Goal: Task Accomplishment & Management: Manage account settings

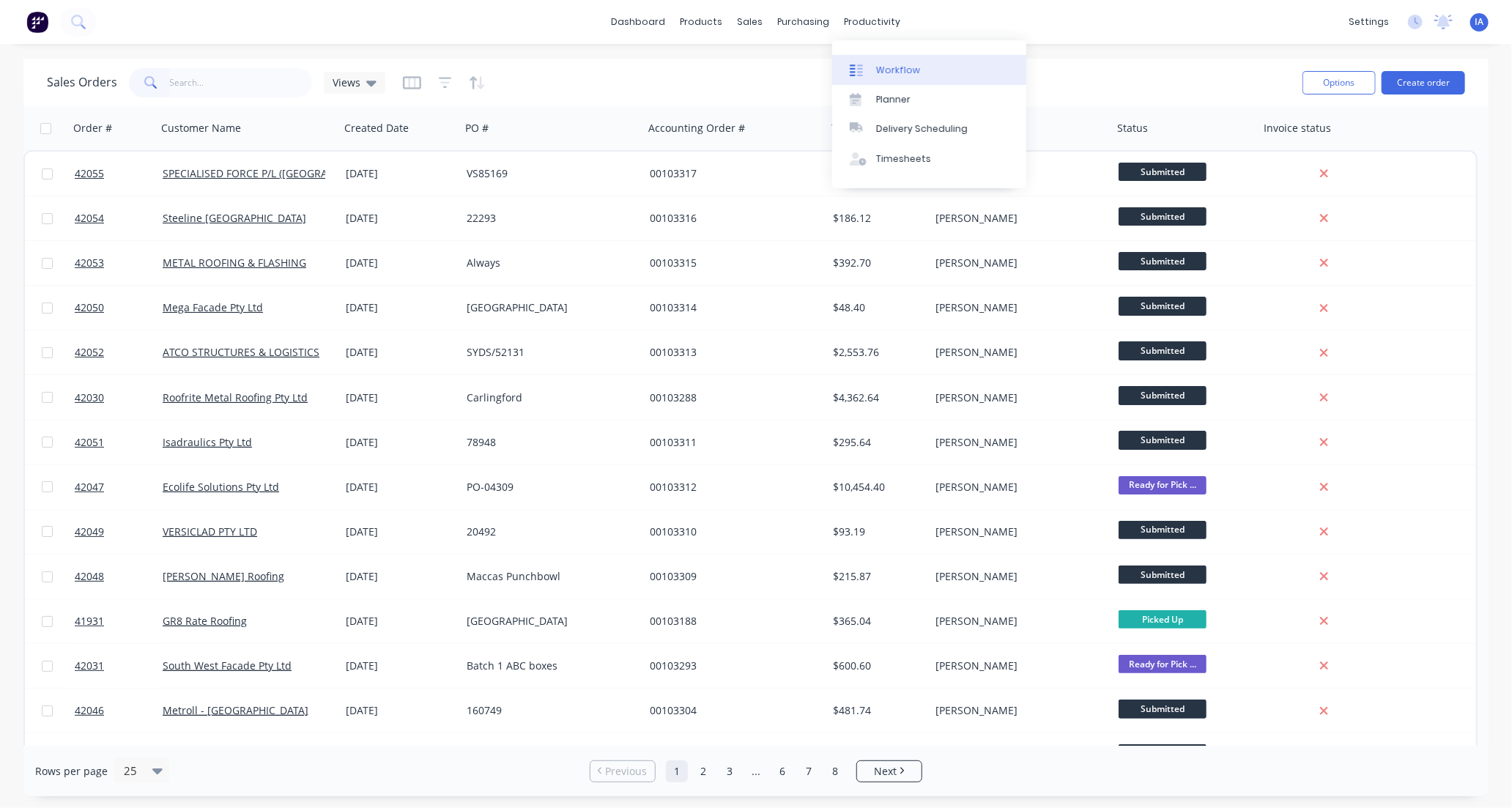
click at [913, 66] on div "Workflow" at bounding box center [899, 70] width 44 height 13
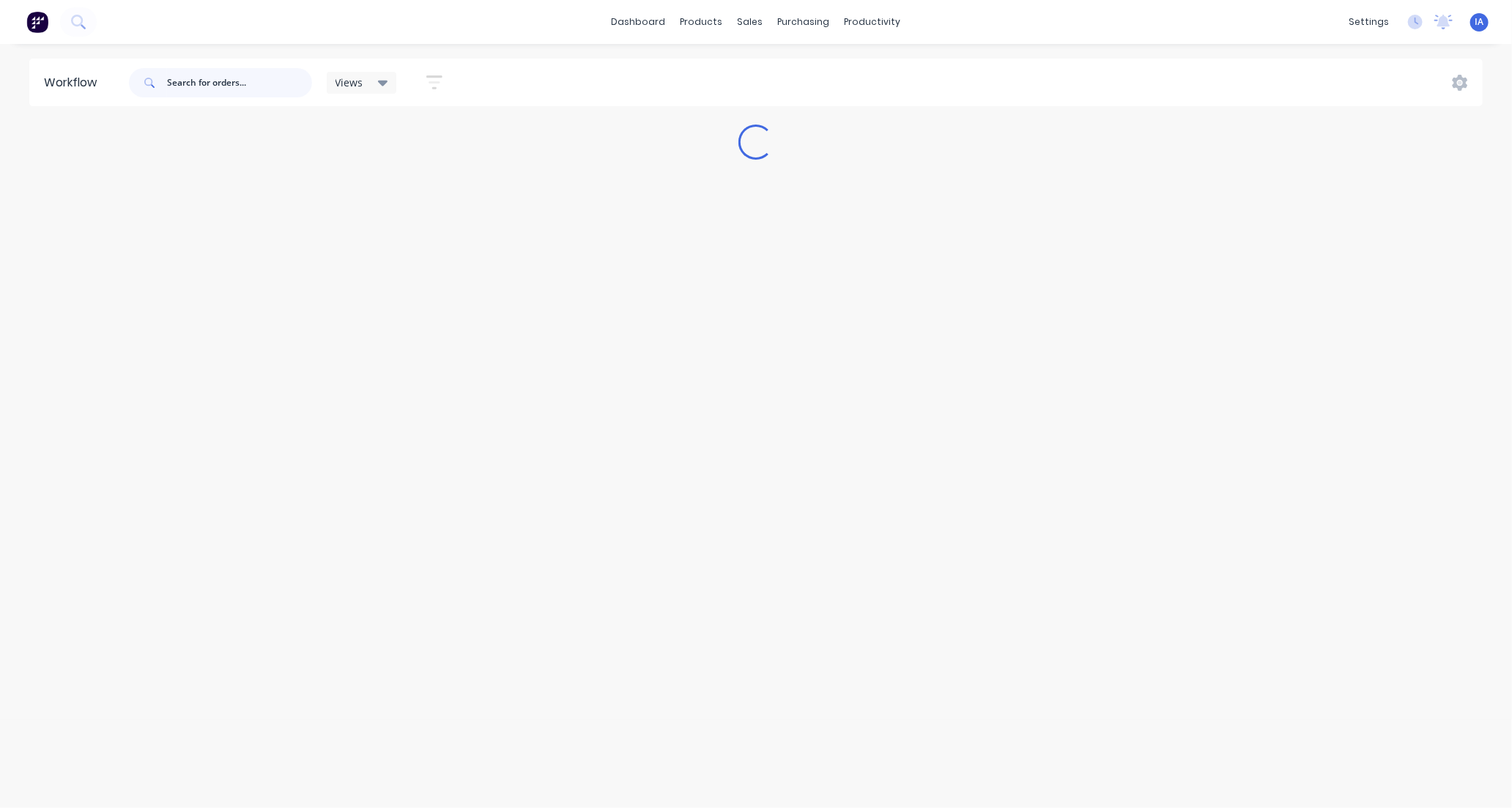
click at [213, 86] on input "text" at bounding box center [239, 82] width 145 height 29
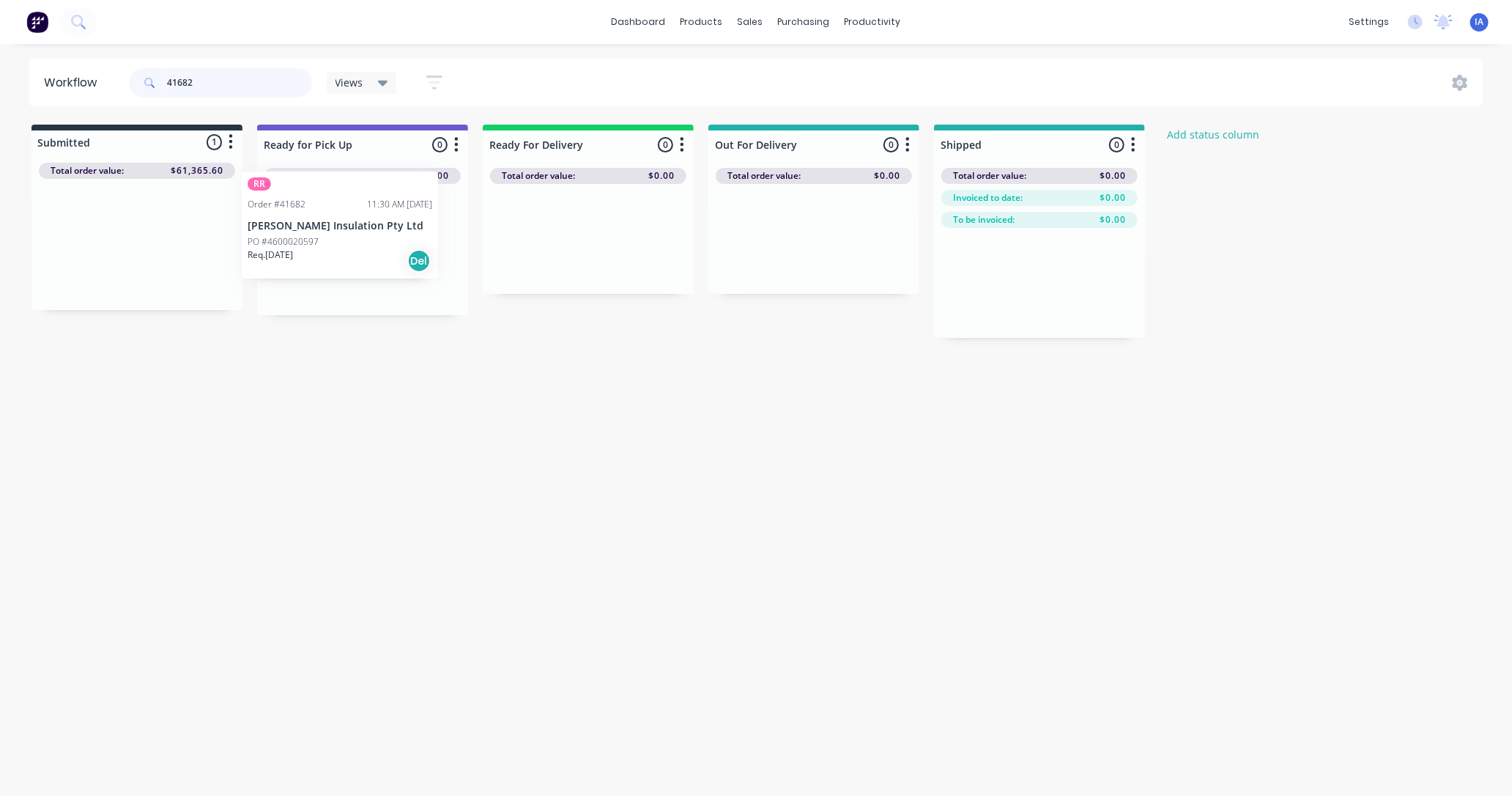
drag, startPoint x: 117, startPoint y: 288, endPoint x: 325, endPoint y: 268, distance: 209.0
click at [325, 268] on div "Submitted 1 Status colour #273444 hex #273444 Save Cancel Summaries Total order…" at bounding box center [786, 231] width 1593 height 213
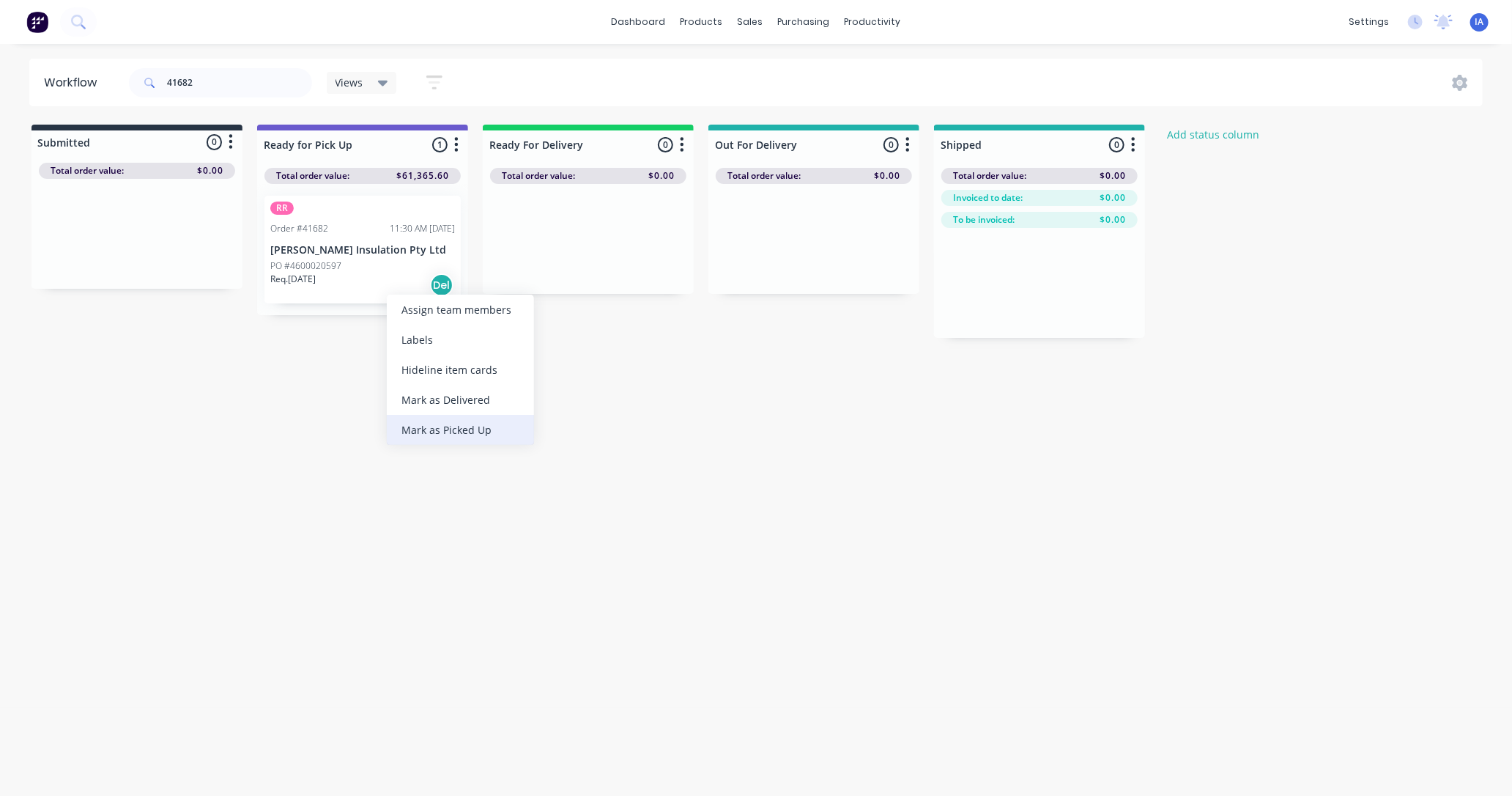
click at [447, 429] on div "Mark as Picked Up" at bounding box center [460, 429] width 147 height 30
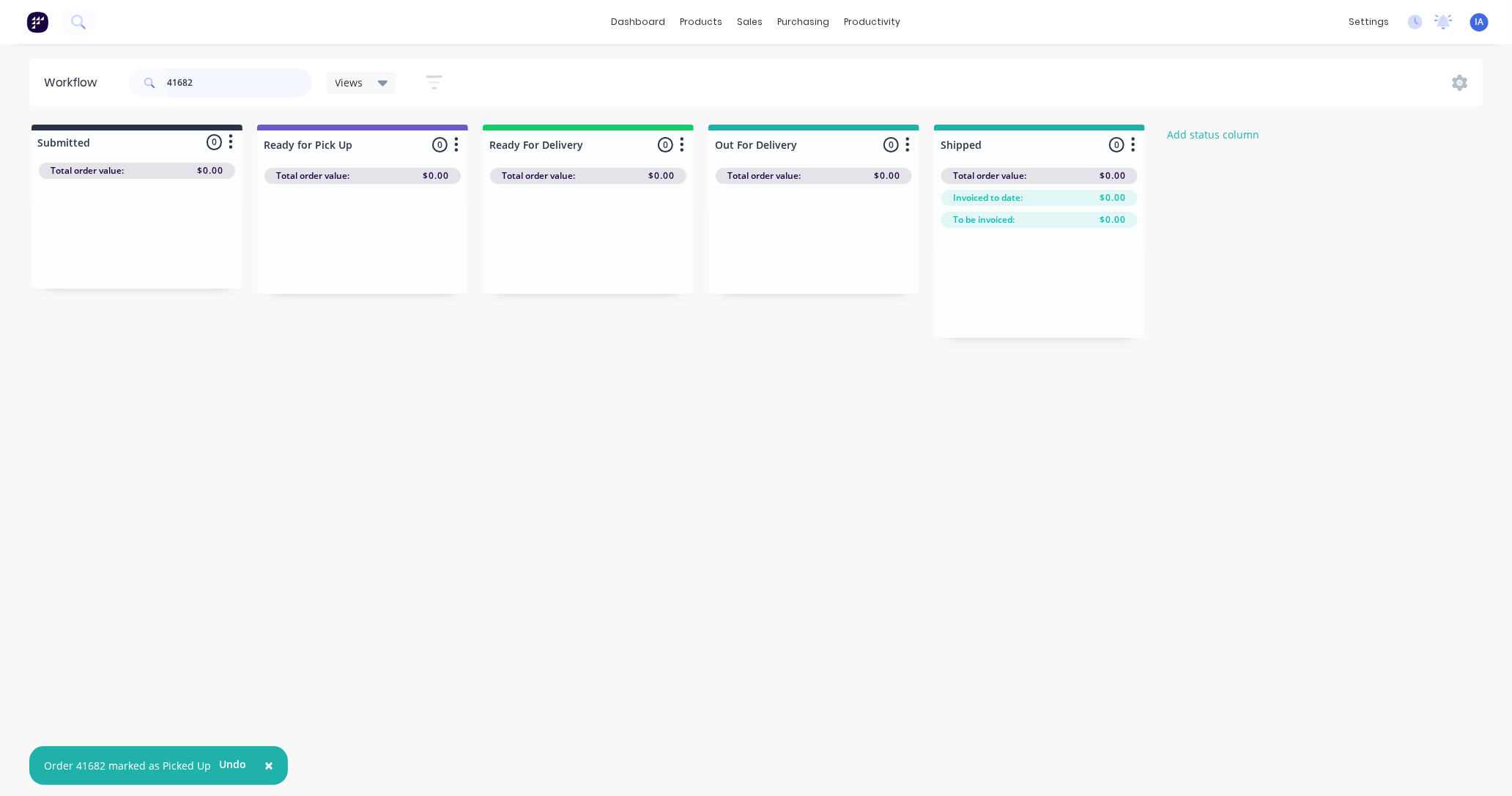
click at [213, 84] on input "41682" at bounding box center [239, 82] width 145 height 29
type input "4"
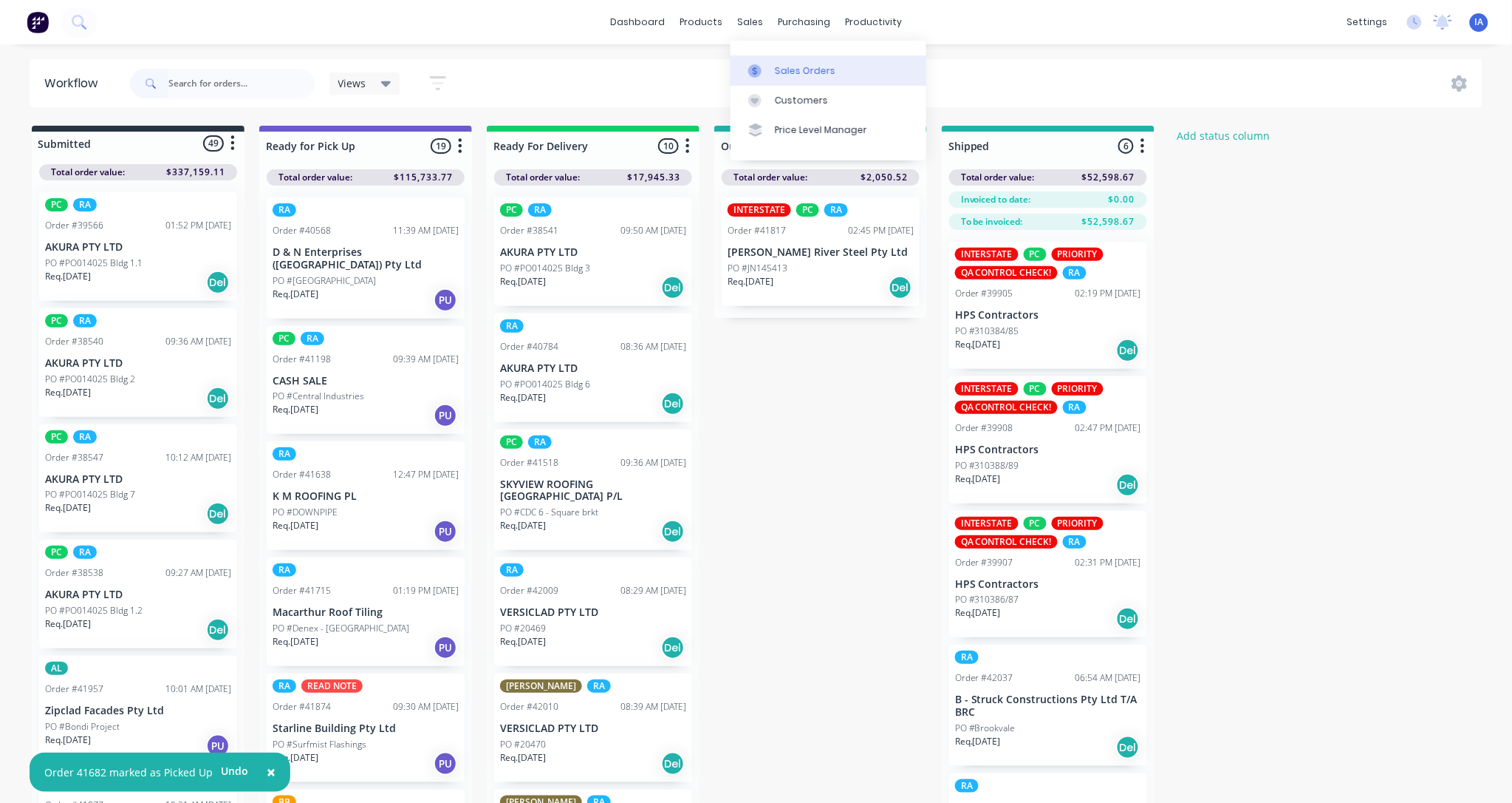
click at [812, 71] on div "Sales Orders" at bounding box center [805, 71] width 61 height 13
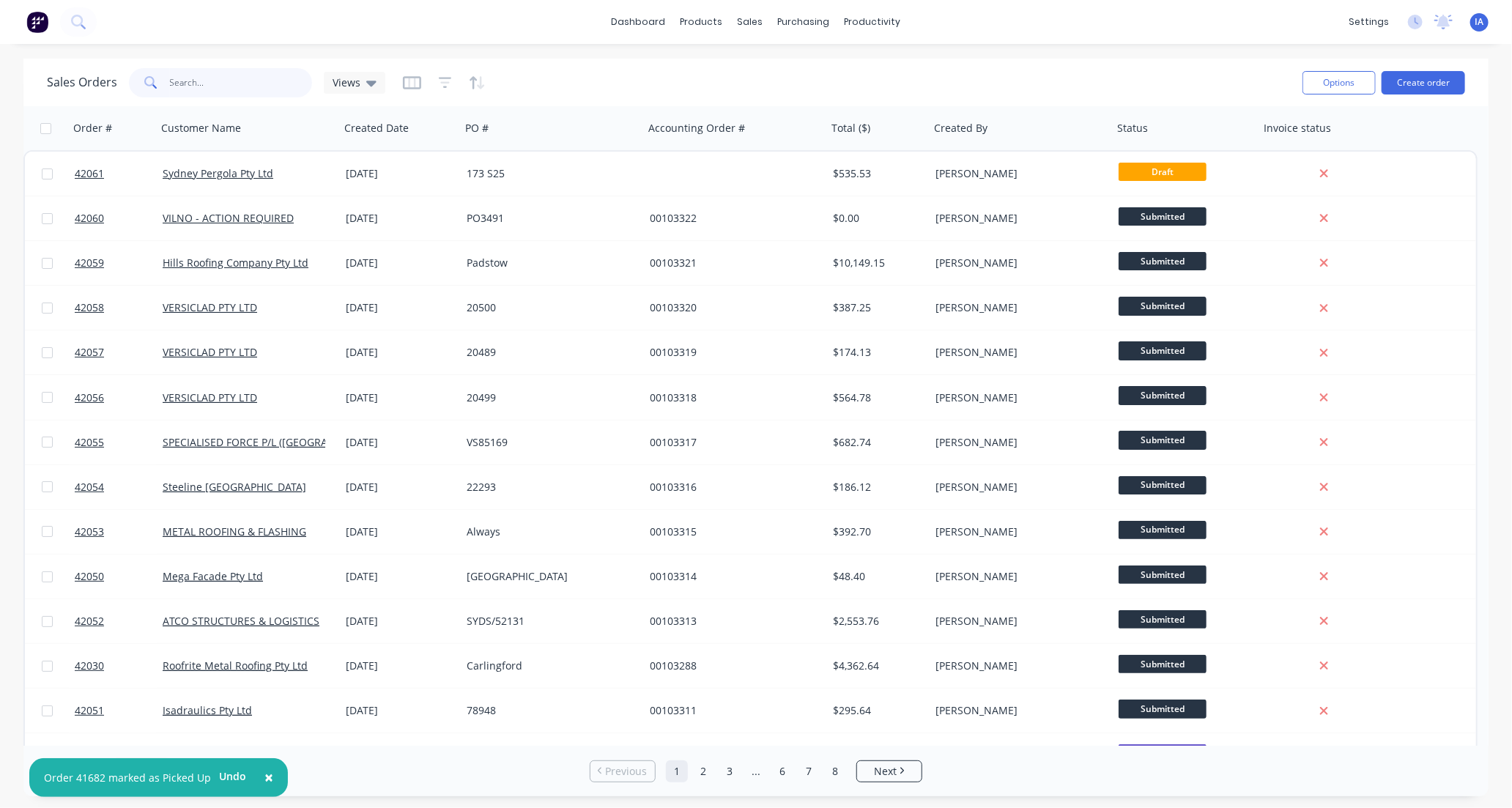
click at [252, 86] on input "text" at bounding box center [241, 82] width 143 height 29
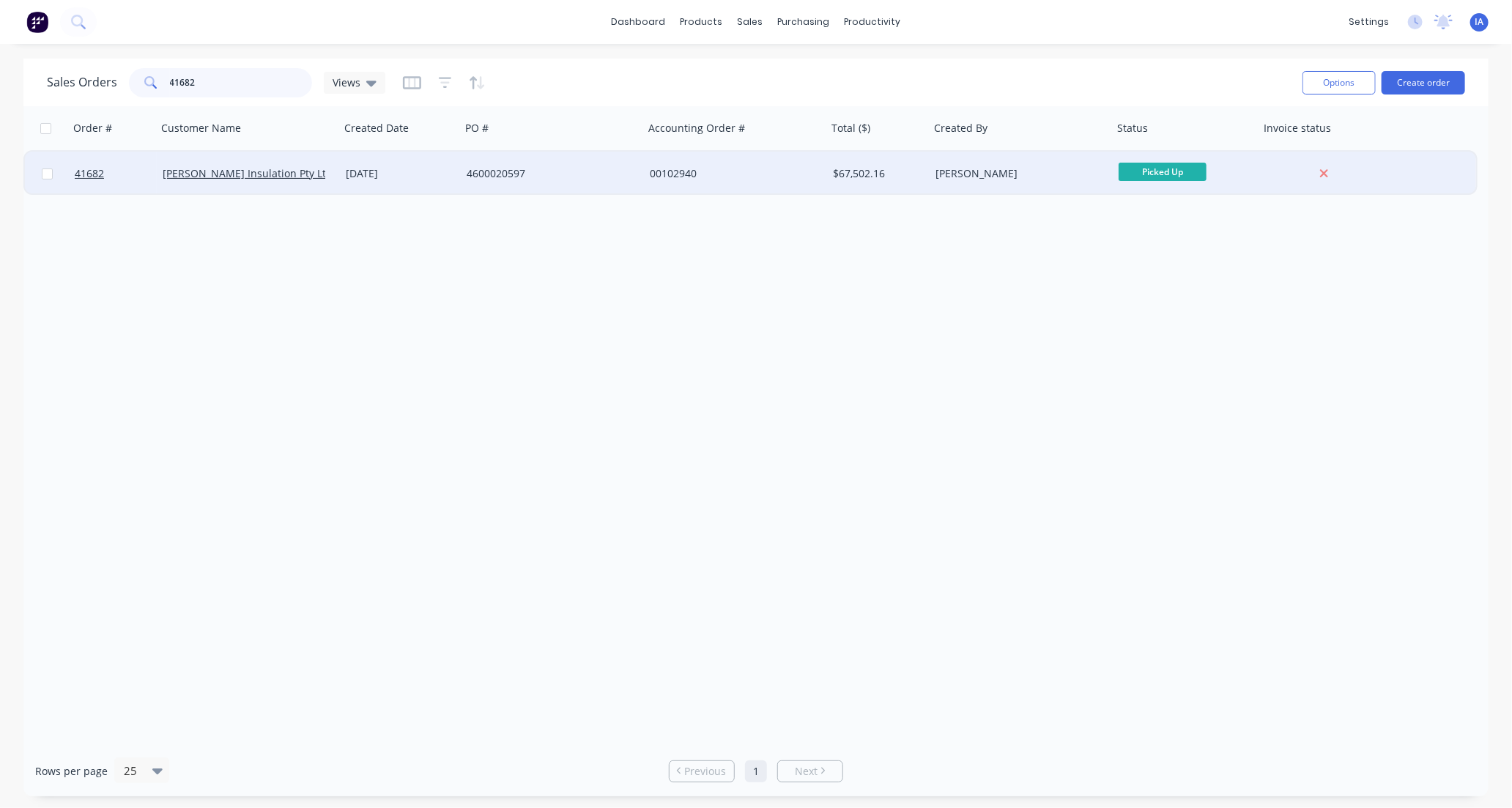
type input "41682"
click at [293, 184] on div "[PERSON_NAME] Insulation Pty Ltd" at bounding box center [248, 174] width 183 height 44
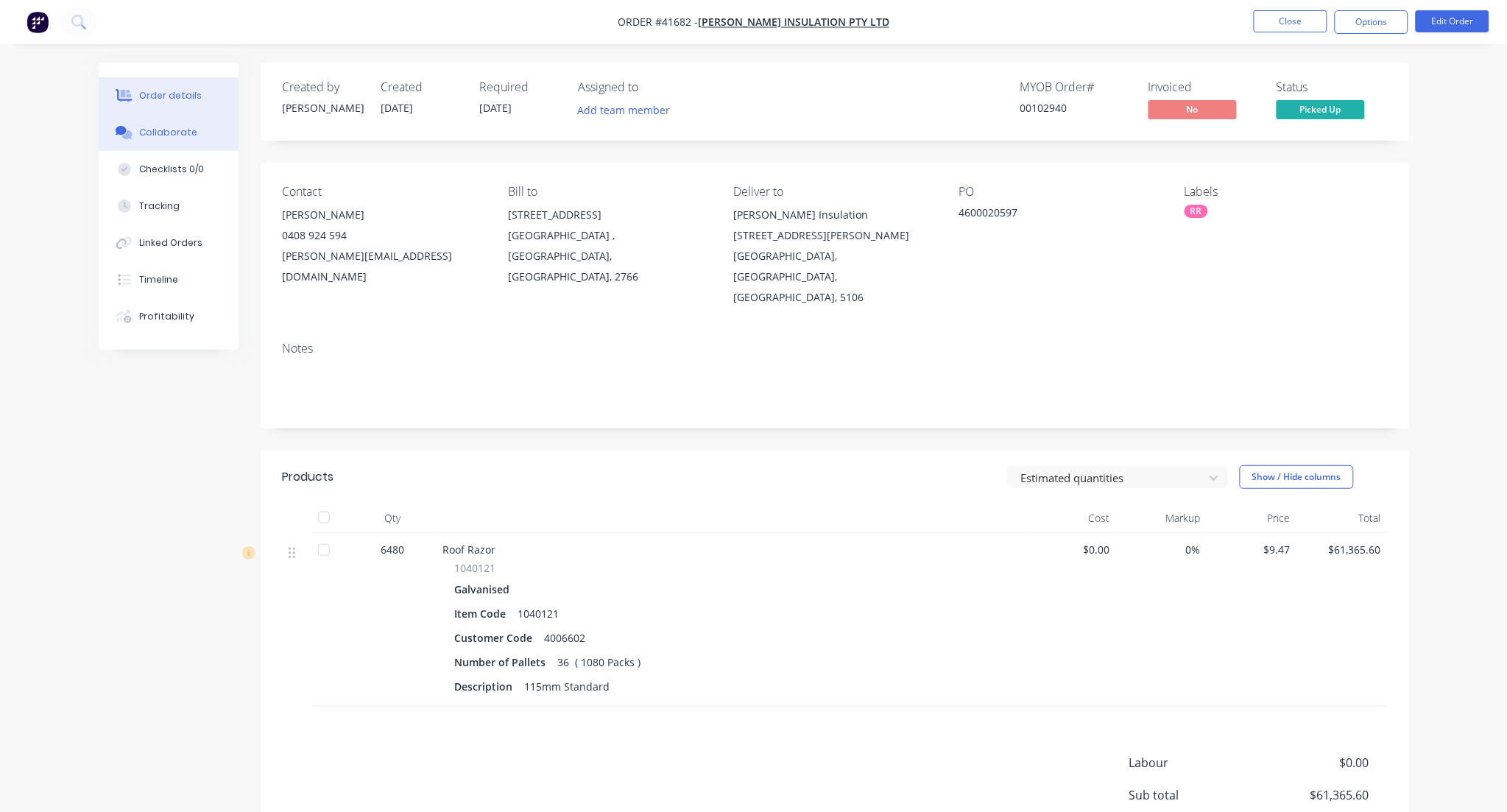
click at [165, 127] on div "Collaborate" at bounding box center [169, 132] width 58 height 13
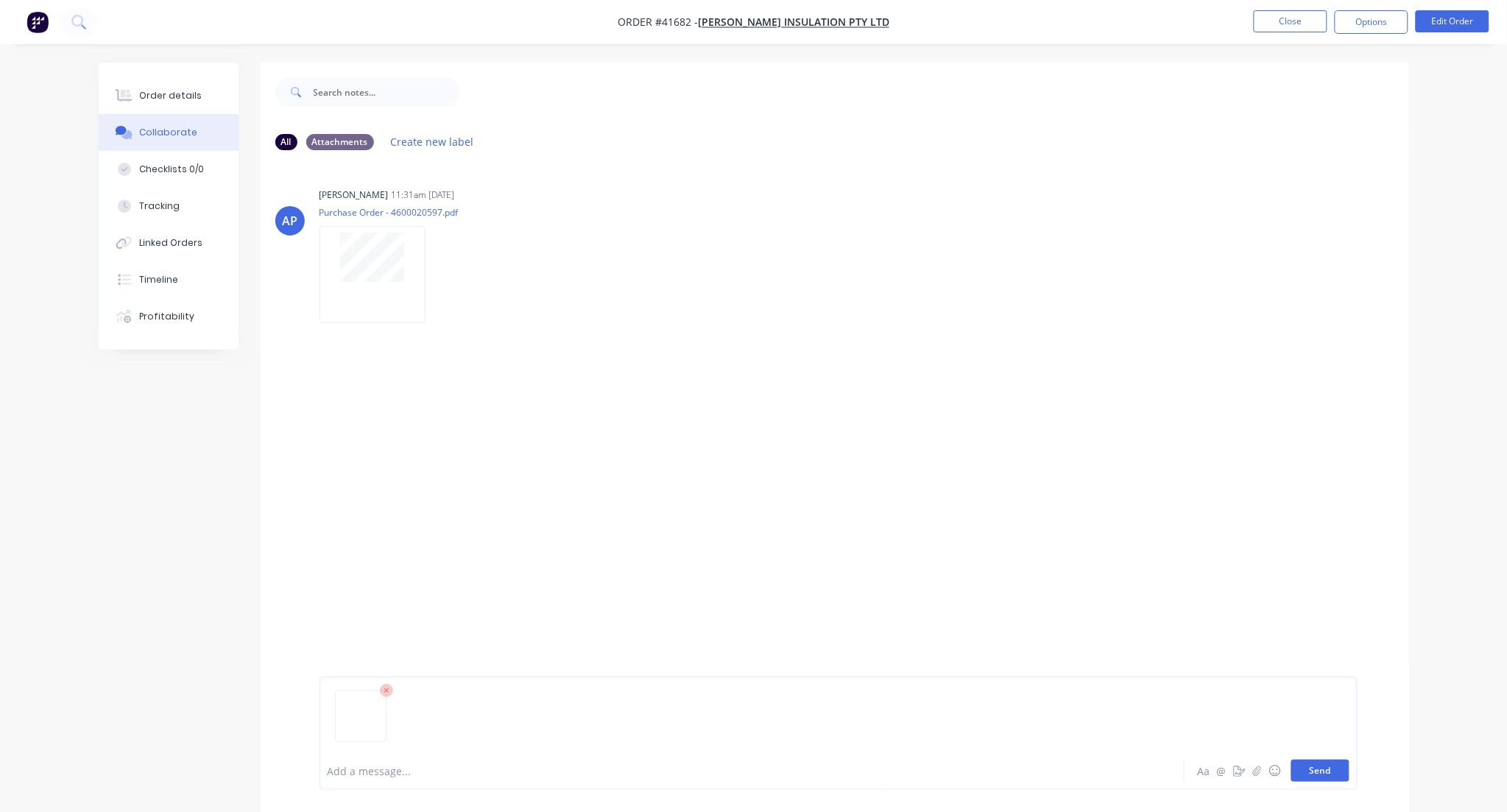
click at [1306, 768] on button "Send" at bounding box center [1321, 771] width 58 height 22
click at [1315, 15] on button "Close" at bounding box center [1291, 21] width 74 height 22
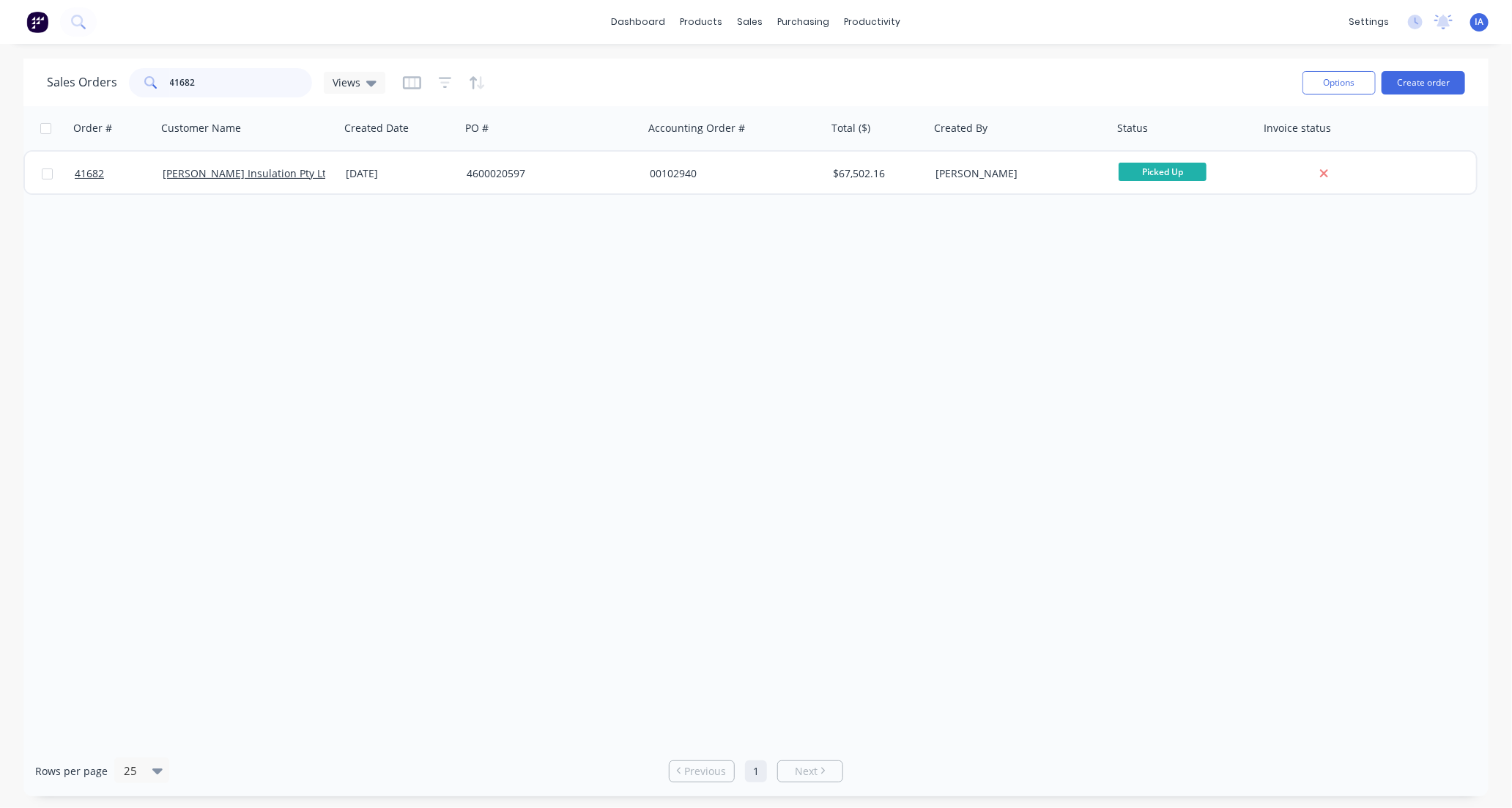
click at [216, 82] on input "41682" at bounding box center [241, 82] width 143 height 29
type input "4"
